Goal: Check status: Check status

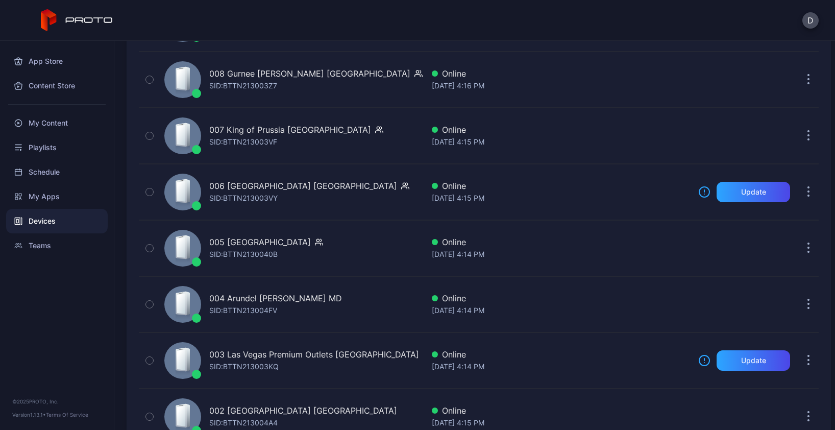
scroll to position [2457, 0]
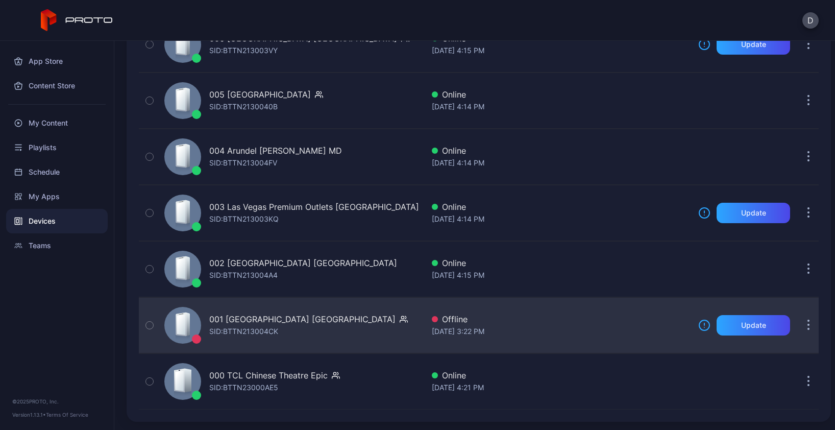
click at [382, 328] on div "001 Del Amo Fashion Center CA SID: BTTN213004CK" at bounding box center [291, 325] width 263 height 51
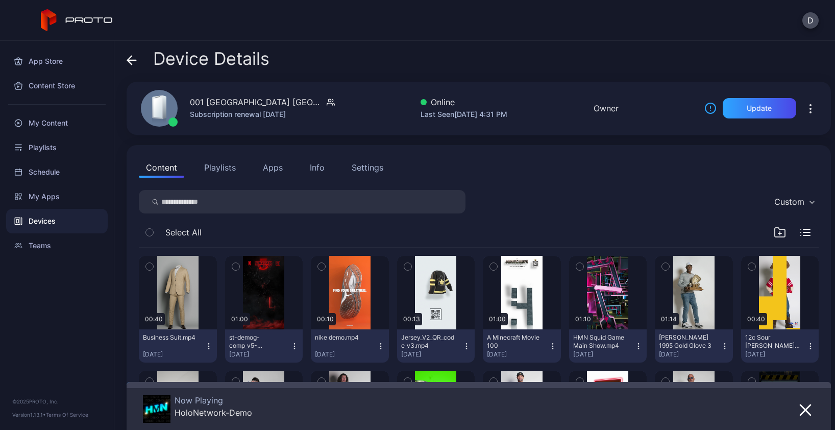
click at [132, 56] on icon at bounding box center [130, 60] width 4 height 9
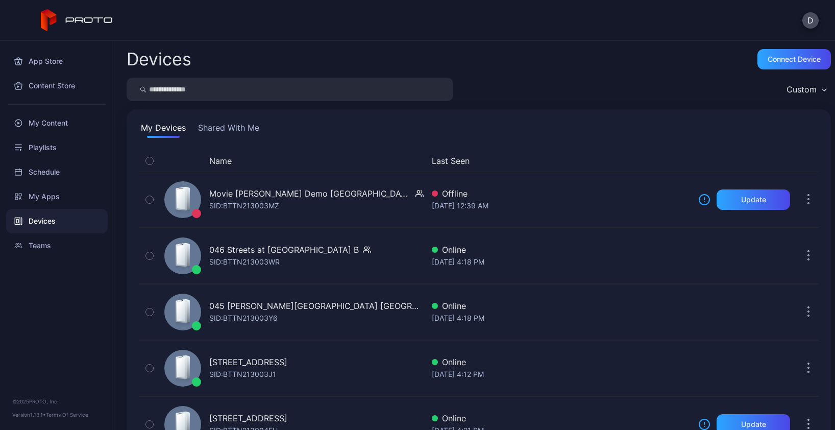
scroll to position [2457, 0]
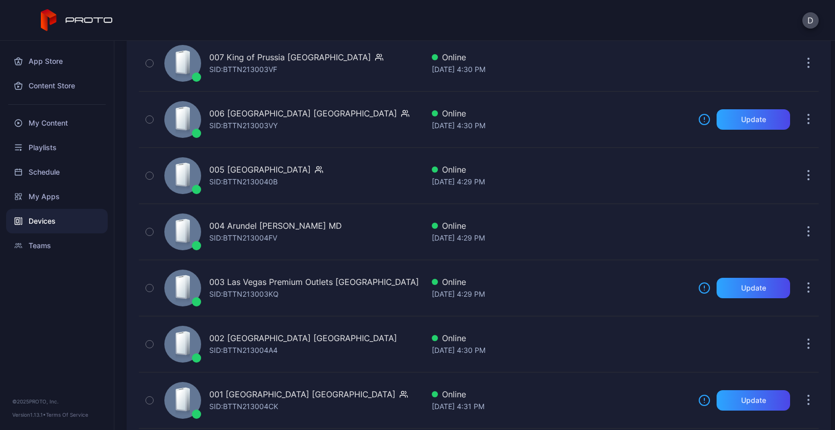
scroll to position [2457, 0]
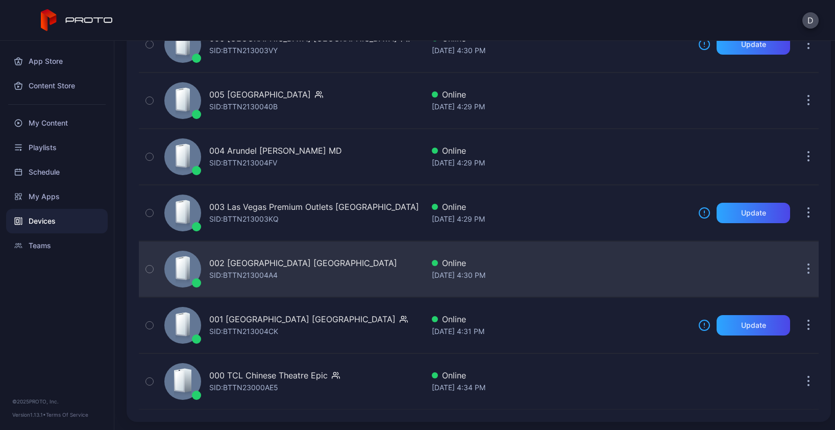
click at [363, 281] on div "002 [GEOGRAPHIC_DATA] [GEOGRAPHIC_DATA] SID: BTTN213004A4" at bounding box center [291, 268] width 263 height 51
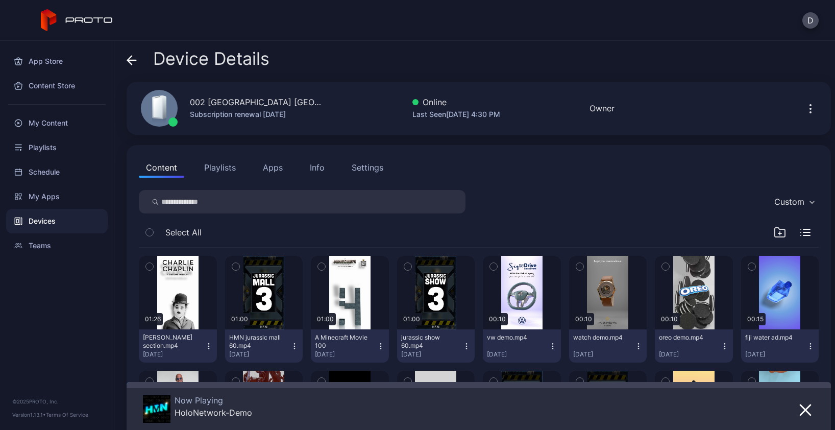
click at [131, 61] on icon at bounding box center [132, 60] width 10 height 10
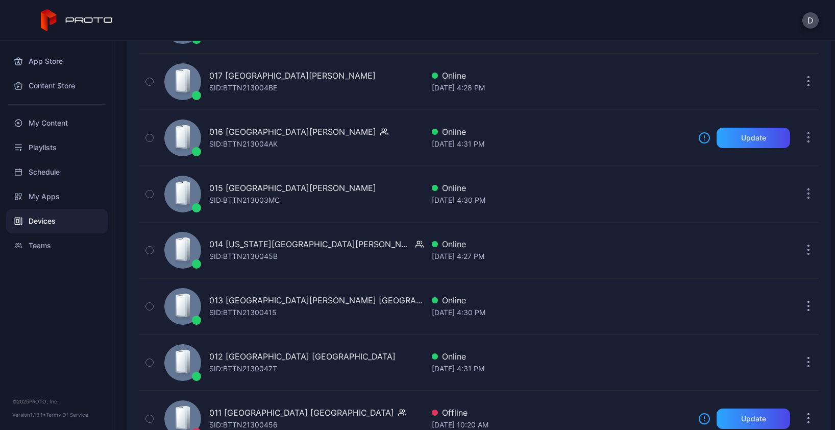
scroll to position [1396, 0]
